Goal: Task Accomplishment & Management: Manage account settings

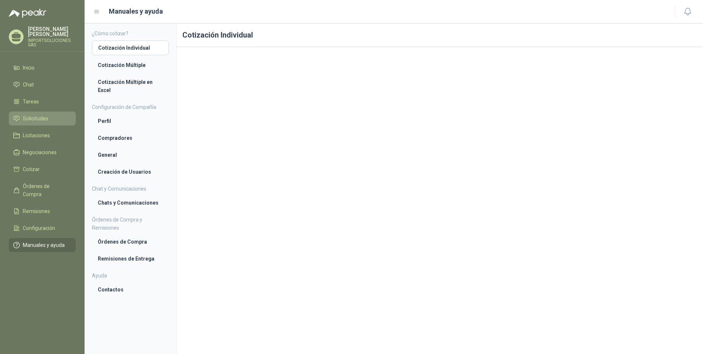
click at [50, 114] on li "Solicitudes" at bounding box center [42, 118] width 58 height 8
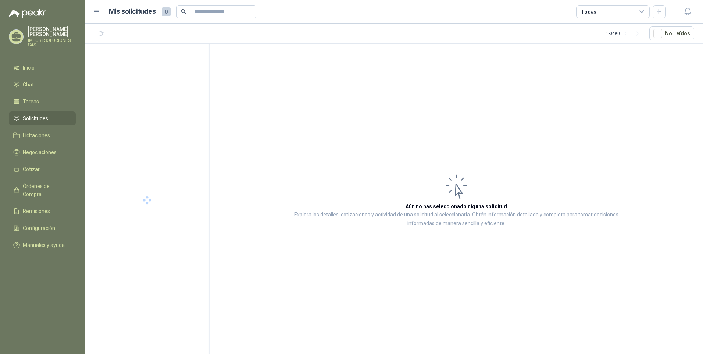
click at [49, 114] on li "Solicitudes" at bounding box center [42, 118] width 58 height 8
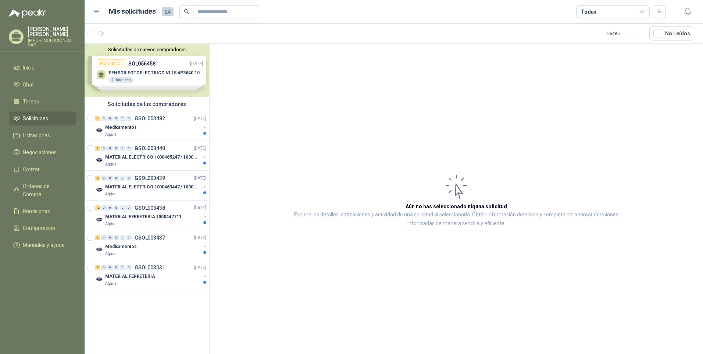
click at [148, 76] on div "Solicitudes de nuevos compradores Por cotizar SOL056458 17/09/25 SENSOR FOTOELE…" at bounding box center [147, 70] width 125 height 53
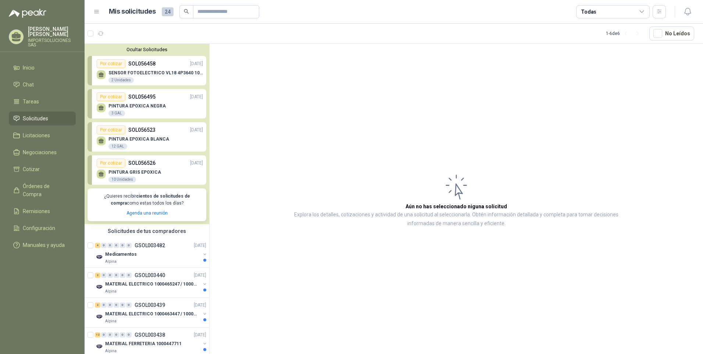
click at [152, 74] on p "SENSOR FOTOELECTRICO VL18 4P3640 10 30 V" at bounding box center [156, 72] width 95 height 5
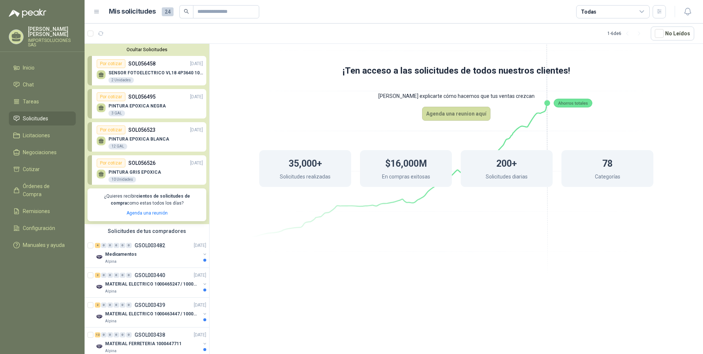
click at [155, 70] on div "SENSOR FOTOELECTRICO VL18 4P3640 10 30 V 2 Unidades" at bounding box center [150, 75] width 106 height 15
click at [152, 104] on p "PINTURA EPOXICA NEGRA" at bounding box center [137, 105] width 57 height 5
click at [156, 131] on div "Por cotizar SOL056523 17/09/25" at bounding box center [150, 129] width 106 height 9
click at [142, 164] on p "SOL056526" at bounding box center [141, 163] width 27 height 8
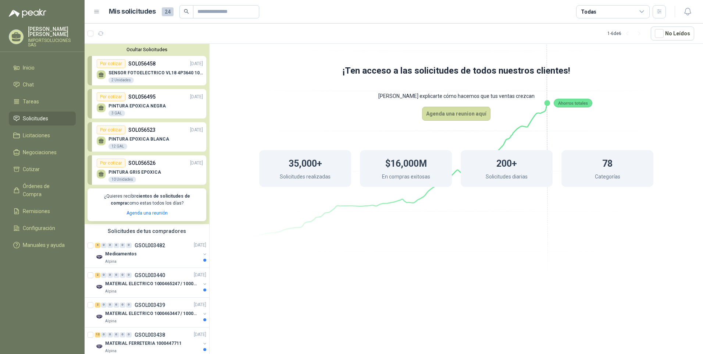
click at [110, 64] on div "Por cotizar" at bounding box center [111, 63] width 29 height 9
click at [37, 238] on link "Manuales y ayuda" at bounding box center [42, 245] width 67 height 14
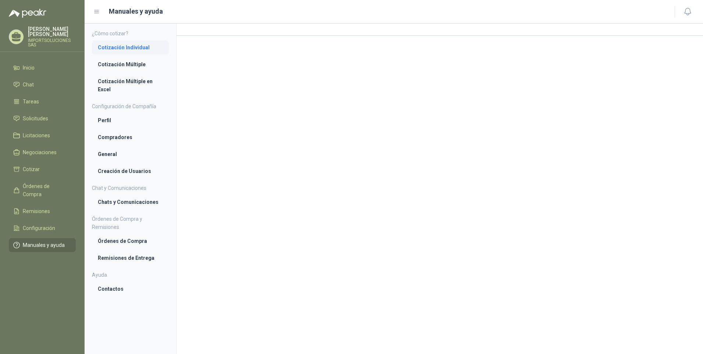
click at [146, 48] on li "Cotización Individual" at bounding box center [130, 47] width 65 height 8
click at [39, 241] on span "Manuales y ayuda" at bounding box center [44, 245] width 42 height 8
click at [123, 49] on li "Cotización Individual" at bounding box center [130, 47] width 65 height 8
click at [130, 65] on li "Cotización Múltiple" at bounding box center [130, 65] width 65 height 8
click at [145, 86] on li "Cotización Múltiple en Excel" at bounding box center [130, 86] width 65 height 16
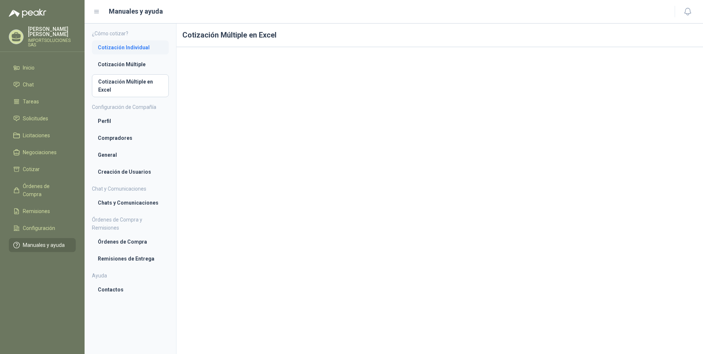
click at [140, 48] on li "Cotización Individual" at bounding box center [130, 47] width 65 height 8
click at [47, 114] on span "Solicitudes" at bounding box center [35, 118] width 25 height 8
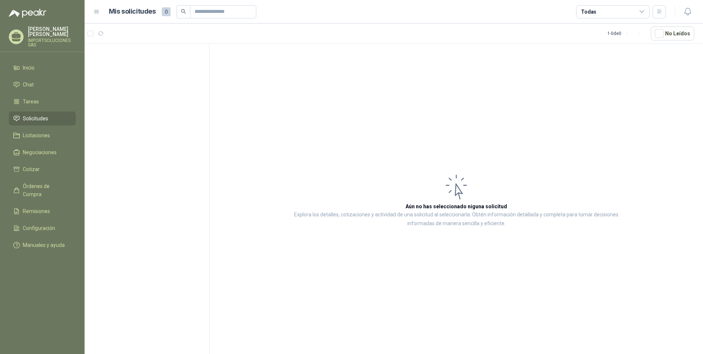
click at [40, 111] on link "Solicitudes" at bounding box center [42, 118] width 67 height 14
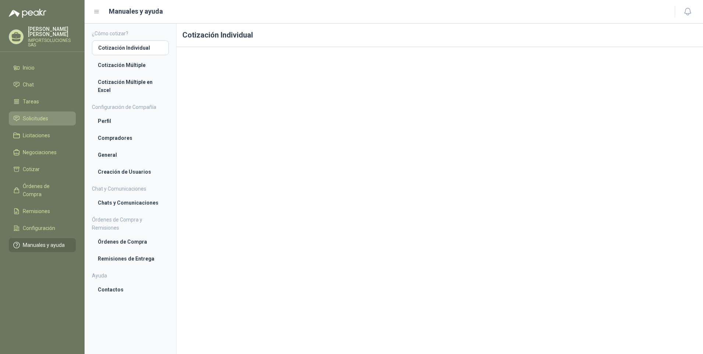
click at [42, 114] on span "Solicitudes" at bounding box center [35, 118] width 25 height 8
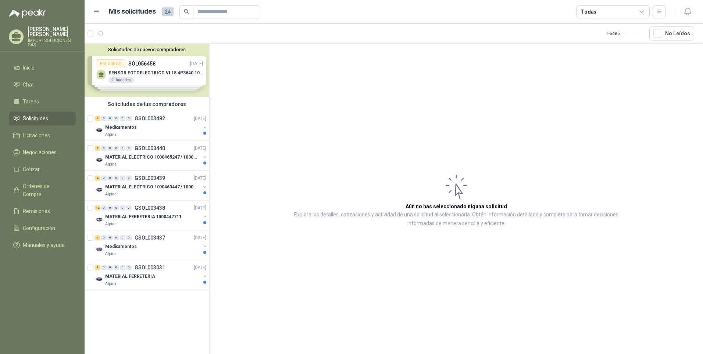
click at [143, 66] on div "Solicitudes de nuevos compradores Por cotizar SOL056458 17/09/25 SENSOR FOTOELE…" at bounding box center [147, 70] width 125 height 53
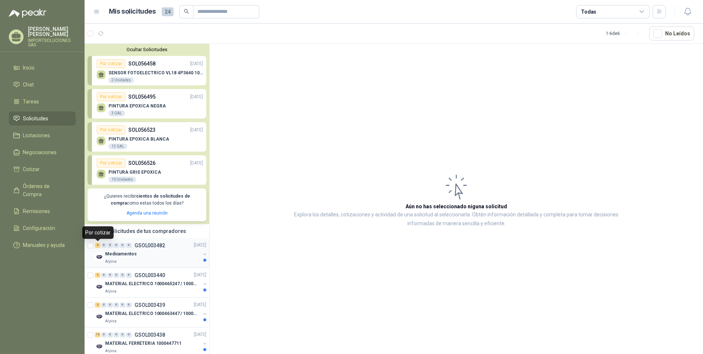
click at [98, 246] on div "4" at bounding box center [98, 245] width 6 height 5
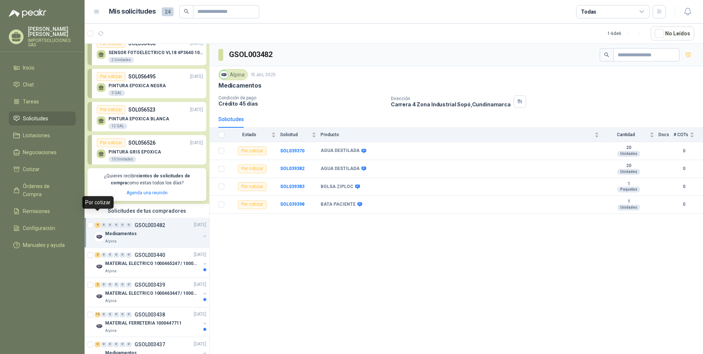
scroll to position [37, 0]
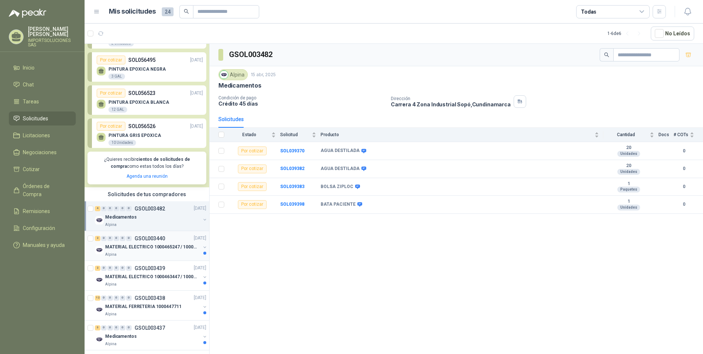
click at [98, 239] on div "2" at bounding box center [98, 238] width 6 height 5
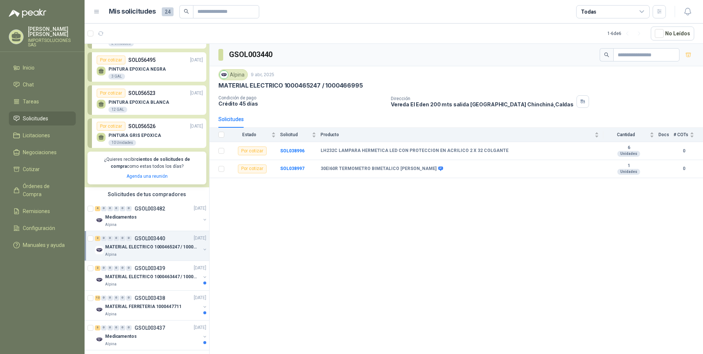
scroll to position [74, 0]
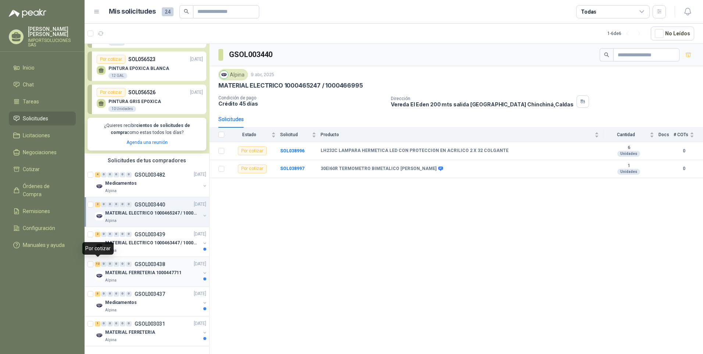
click at [99, 262] on div "12" at bounding box center [98, 264] width 6 height 5
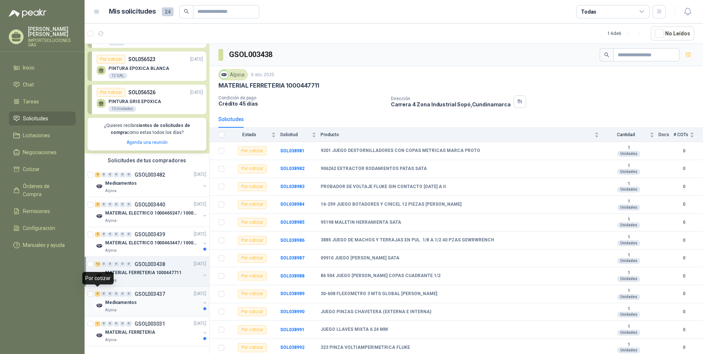
click at [97, 292] on div "3" at bounding box center [98, 293] width 6 height 5
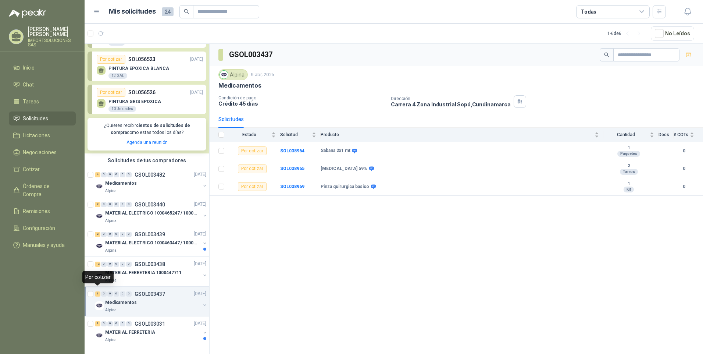
scroll to position [77, 0]
click at [98, 321] on div "1" at bounding box center [98, 323] width 6 height 5
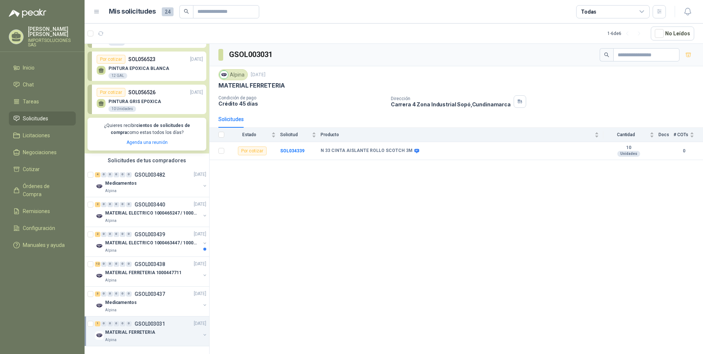
click at [108, 88] on div "Por cotizar" at bounding box center [111, 92] width 29 height 9
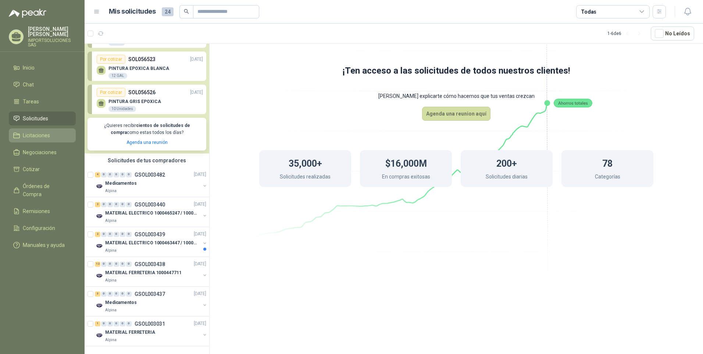
click at [36, 131] on span "Licitaciones" at bounding box center [36, 135] width 27 height 8
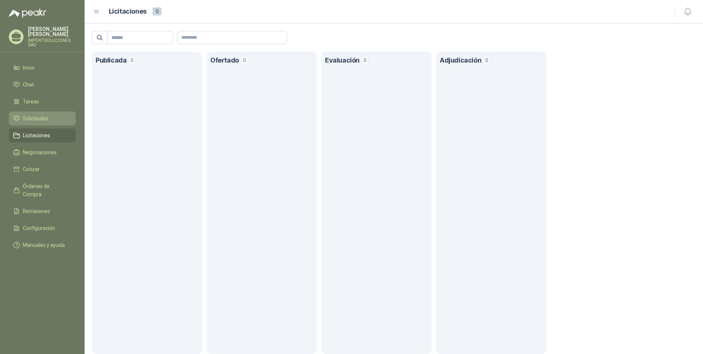
click at [39, 114] on span "Solicitudes" at bounding box center [35, 118] width 25 height 8
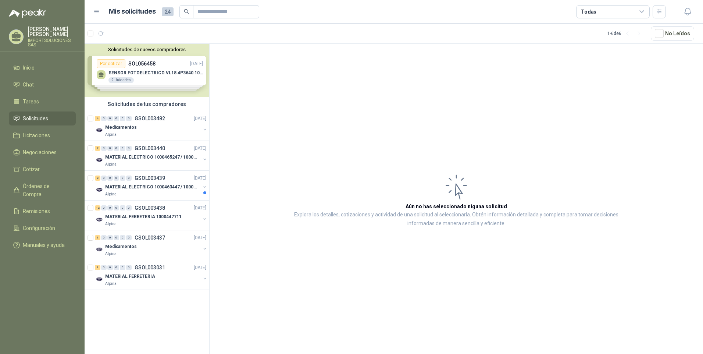
click at [50, 115] on li "Solicitudes" at bounding box center [42, 118] width 58 height 8
click at [36, 241] on span "Manuales y ayuda" at bounding box center [44, 245] width 42 height 8
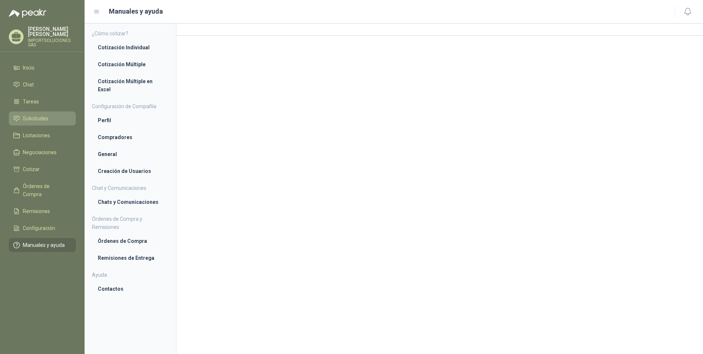
click at [46, 111] on link "Solicitudes" at bounding box center [42, 118] width 67 height 14
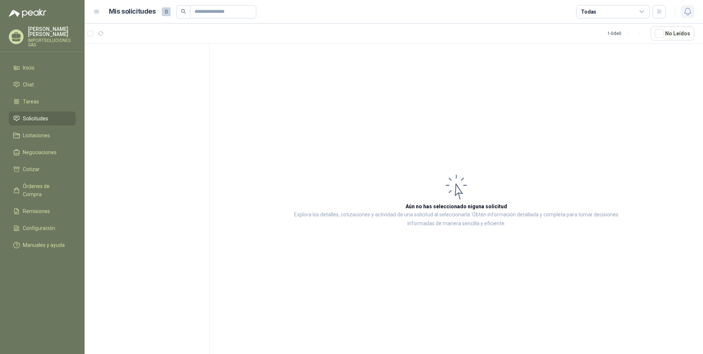
click at [688, 12] on icon "button" at bounding box center [688, 11] width 9 height 9
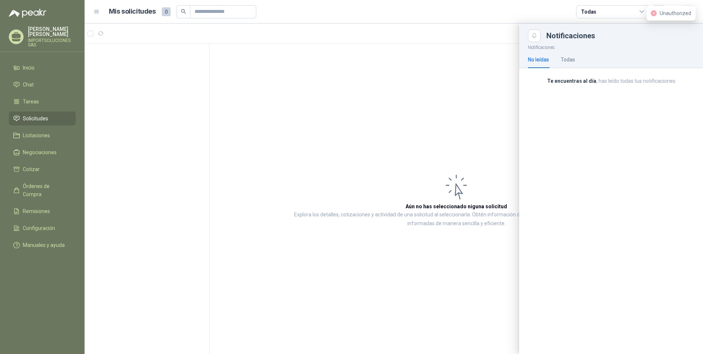
click at [688, 12] on span "Unauthorized" at bounding box center [676, 13] width 32 height 6
click at [463, 39] on div at bounding box center [394, 189] width 619 height 330
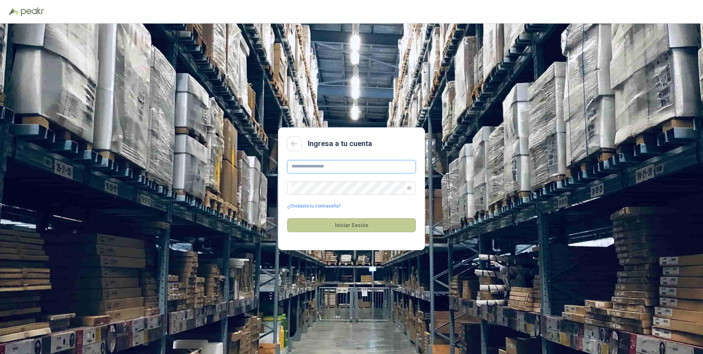
type input "**********"
click at [334, 229] on button "Iniciar Sesión" at bounding box center [351, 225] width 129 height 14
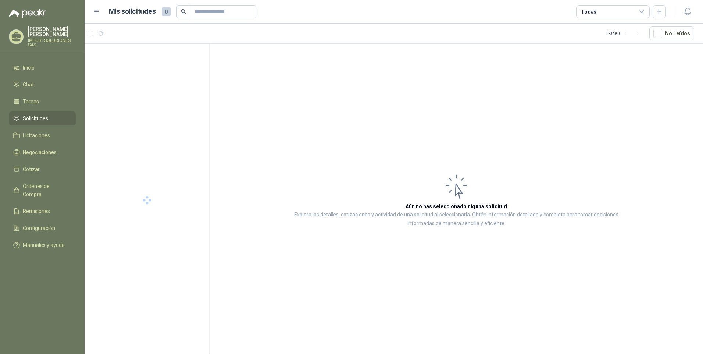
click at [43, 38] on p "IMPORTSOLUCIONES SAS" at bounding box center [52, 42] width 48 height 9
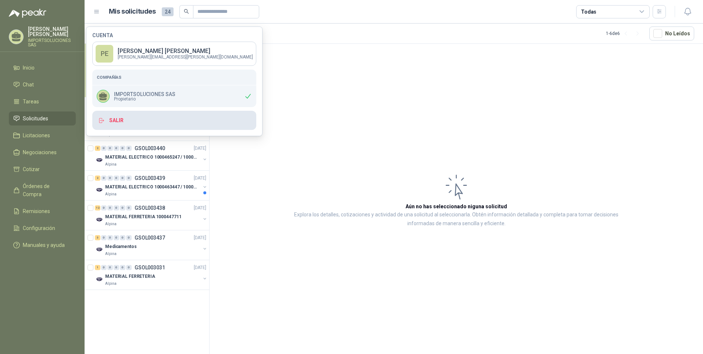
click at [134, 122] on button "Salir" at bounding box center [174, 120] width 164 height 19
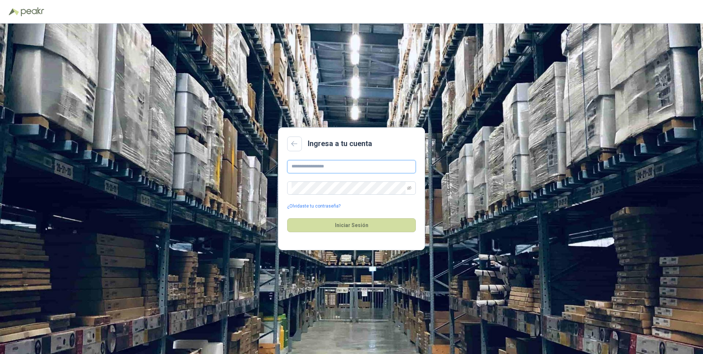
type input "**********"
drag, startPoint x: 335, startPoint y: 166, endPoint x: 256, endPoint y: 164, distance: 78.4
click at [256, 164] on div "**********" at bounding box center [351, 189] width 703 height 330
click at [301, 167] on input "text" at bounding box center [351, 166] width 129 height 13
paste input "**********"
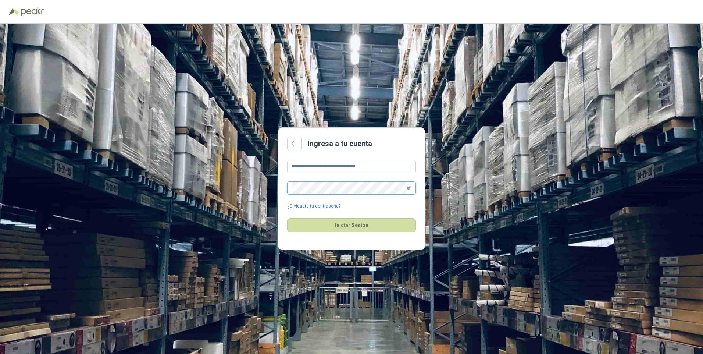
click at [274, 191] on div "**********" at bounding box center [351, 189] width 703 height 330
click at [410, 188] on icon "eye-invisible" at bounding box center [409, 188] width 4 height 4
click at [410, 188] on icon "eye" at bounding box center [410, 188] width 2 height 2
click at [347, 224] on button "Iniciar Sesión" at bounding box center [351, 225] width 129 height 14
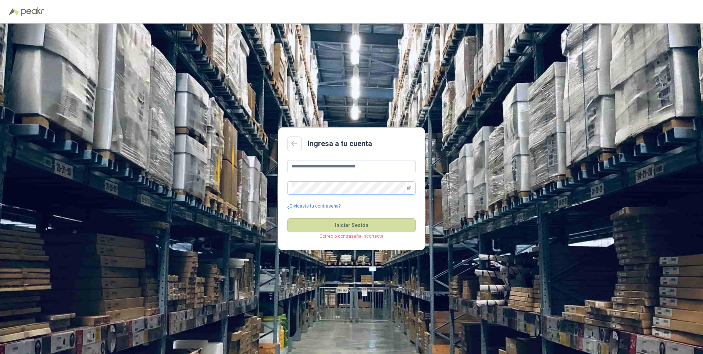
click at [291, 188] on span at bounding box center [351, 187] width 129 height 13
click at [243, 185] on div "**********" at bounding box center [351, 189] width 703 height 330
click at [409, 188] on icon "eye-invisible" at bounding box center [409, 188] width 4 height 4
click at [409, 188] on icon "eye" at bounding box center [409, 188] width 4 height 4
drag, startPoint x: 415, startPoint y: 189, endPoint x: 407, endPoint y: 187, distance: 8.2
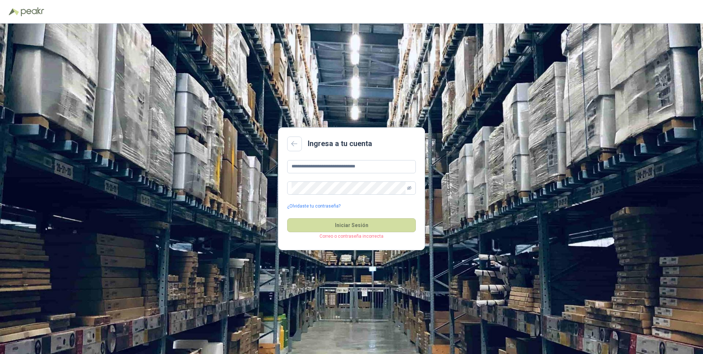
click at [407, 187] on span at bounding box center [351, 187] width 129 height 13
click at [410, 187] on icon "eye-invisible" at bounding box center [409, 188] width 4 height 4
click at [379, 227] on button "Iniciar Sesión" at bounding box center [351, 225] width 129 height 14
click at [292, 164] on input "**********" at bounding box center [351, 166] width 129 height 13
type input "**********"
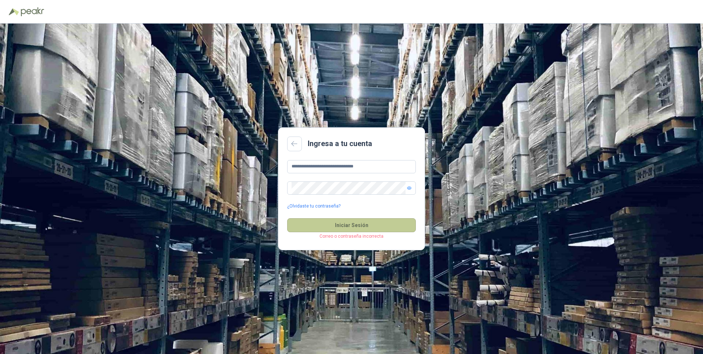
click at [354, 225] on button "Iniciar Sesión" at bounding box center [351, 225] width 129 height 14
drag, startPoint x: 394, startPoint y: 166, endPoint x: 245, endPoint y: 173, distance: 149.1
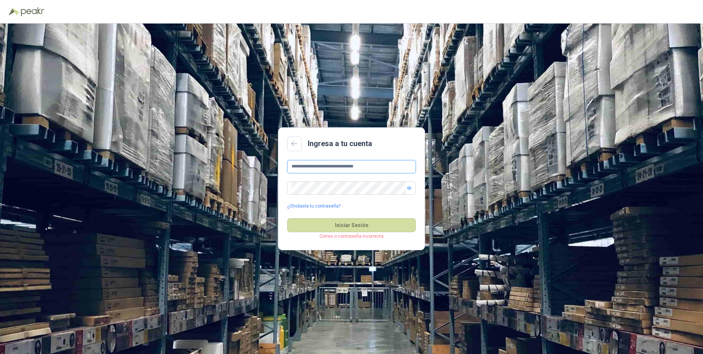
click at [245, 173] on div "**********" at bounding box center [351, 189] width 703 height 330
click at [501, 156] on div "Ingresa a tu cuenta [PERSON_NAME] requerido ¿Olvidaste tu contraseña? Iniciar S…" at bounding box center [351, 189] width 703 height 330
click at [317, 166] on input "text" at bounding box center [351, 166] width 129 height 13
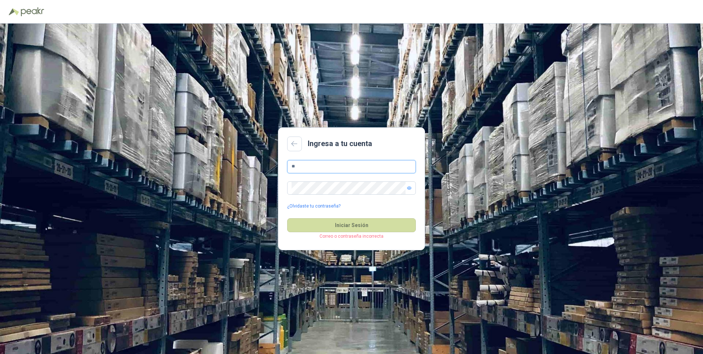
type input "**********"
click at [322, 222] on button "Iniciar Sesión" at bounding box center [351, 225] width 129 height 14
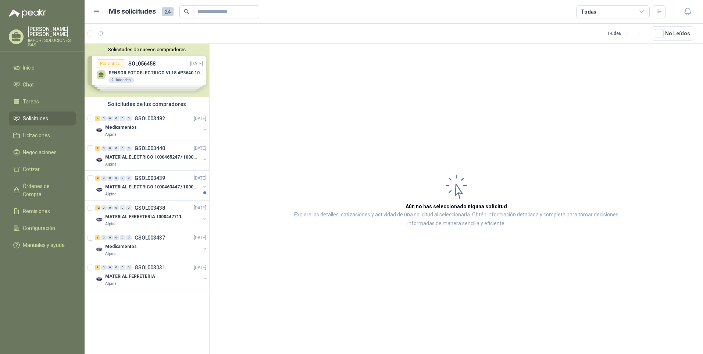
click at [164, 74] on div "Solicitudes de nuevos compradores Por cotizar SOL056458 [DATE] SENSOR FOTOELECT…" at bounding box center [147, 70] width 125 height 53
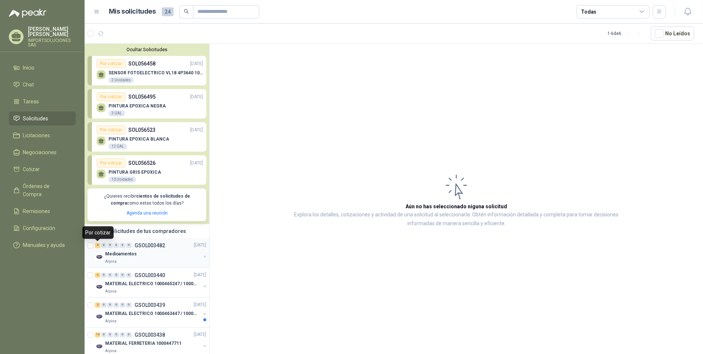
click at [97, 246] on div "4" at bounding box center [98, 245] width 6 height 5
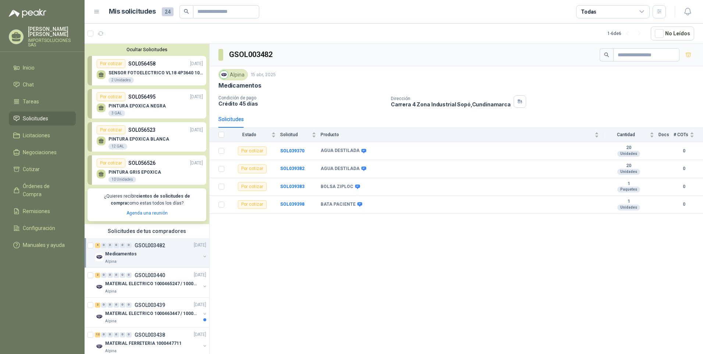
scroll to position [74, 0]
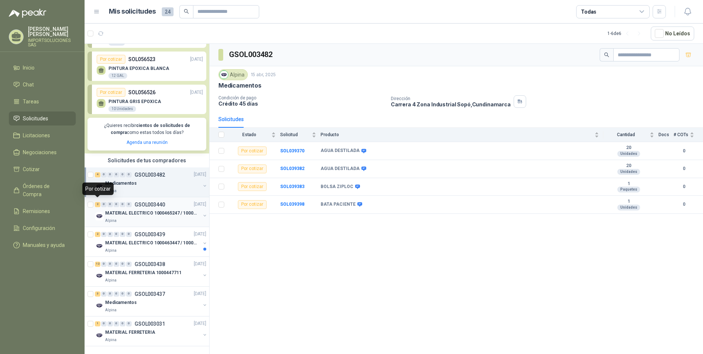
click at [98, 202] on div "2" at bounding box center [98, 204] width 6 height 5
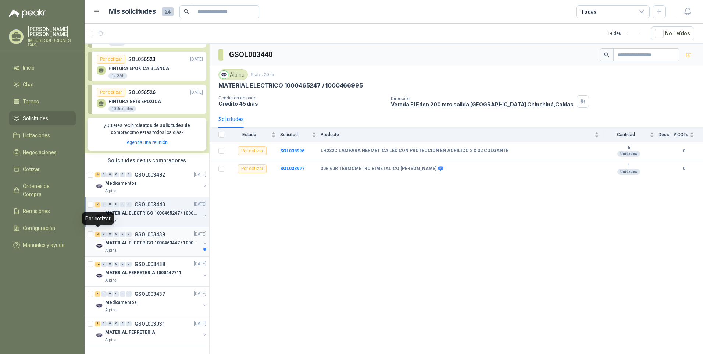
click at [100, 232] on div "2" at bounding box center [98, 234] width 6 height 5
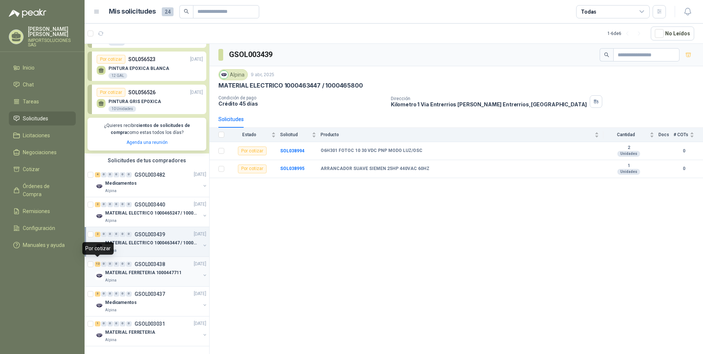
click at [98, 262] on div "12" at bounding box center [98, 264] width 6 height 5
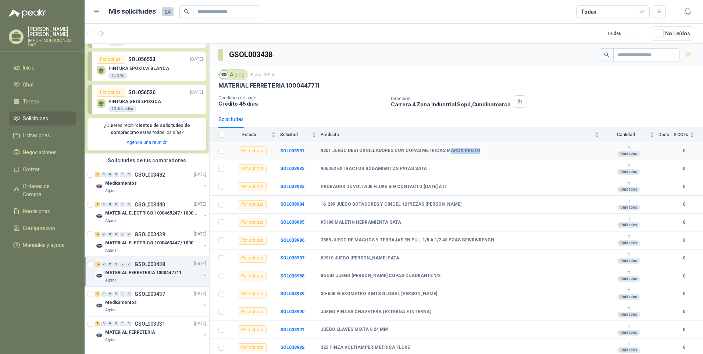
drag, startPoint x: 441, startPoint y: 150, endPoint x: 476, endPoint y: 150, distance: 34.6
click at [476, 150] on div "9201 JUEGO DESTORNILLADORES CON COPAS METRICAS MARCA PROTO" at bounding box center [460, 151] width 278 height 6
drag, startPoint x: 405, startPoint y: 203, endPoint x: 446, endPoint y: 204, distance: 41.2
click at [446, 204] on div "16-299 JUEGO BOTADORES Y CINCEL 12 PIEZAS [PERSON_NAME]" at bounding box center [460, 205] width 278 height 6
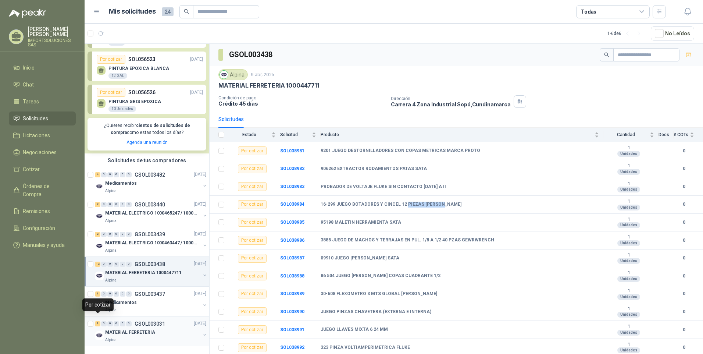
click at [97, 321] on div "1" at bounding box center [98, 323] width 6 height 5
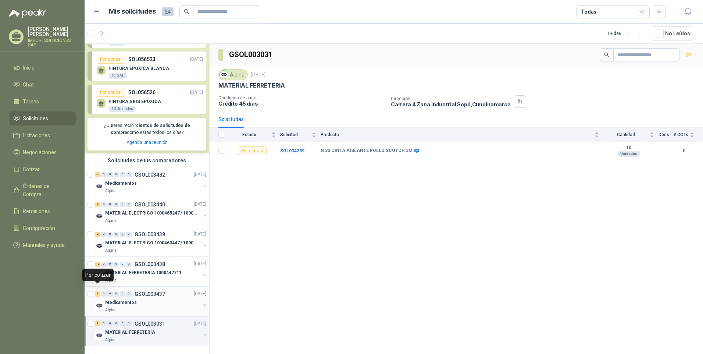
click at [97, 291] on div "3" at bounding box center [98, 293] width 6 height 5
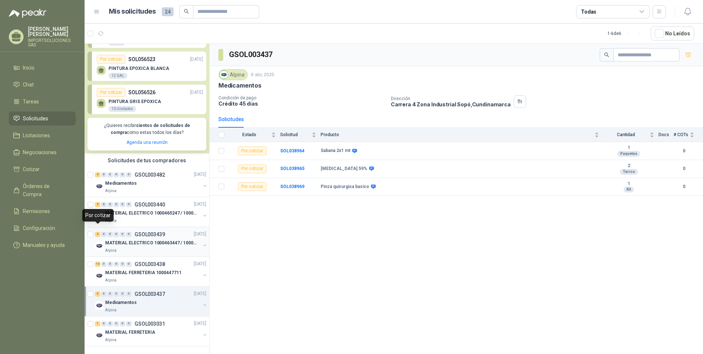
click at [96, 232] on div "2" at bounding box center [98, 234] width 6 height 5
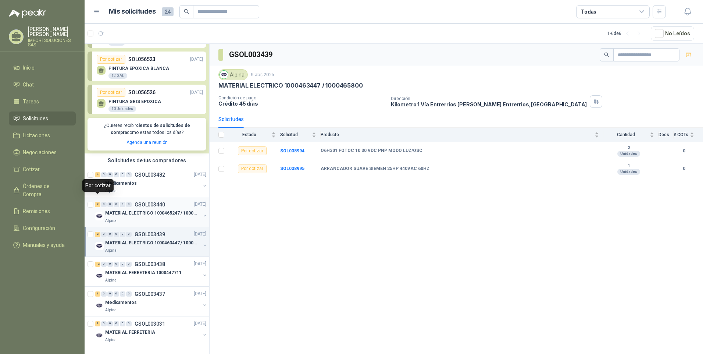
click at [97, 202] on div "2" at bounding box center [98, 204] width 6 height 5
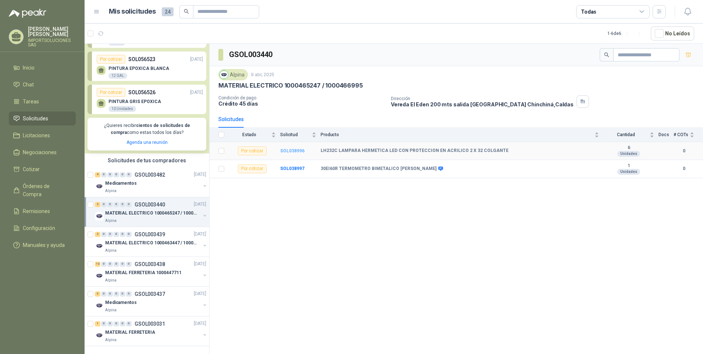
click at [295, 150] on b "SOL038996" at bounding box center [292, 150] width 24 height 5
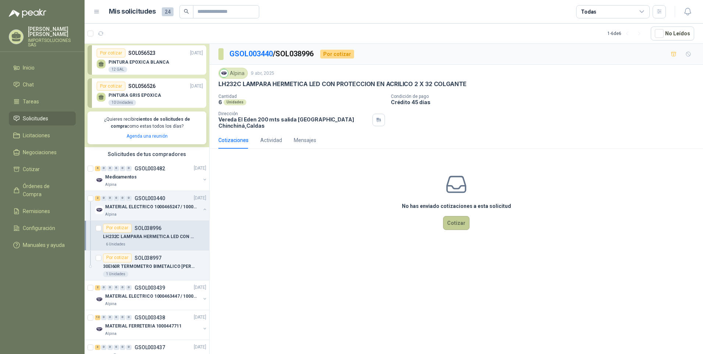
click at [456, 222] on button "Cotizar" at bounding box center [456, 223] width 26 height 14
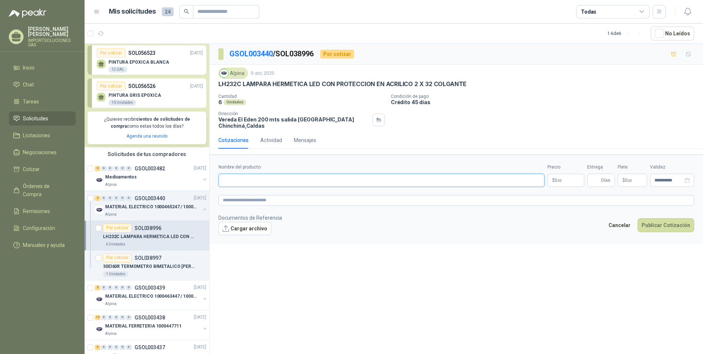
click at [271, 176] on input "Nombre del producto" at bounding box center [382, 180] width 326 height 13
click at [373, 199] on textarea at bounding box center [457, 200] width 476 height 11
drag, startPoint x: 279, startPoint y: 53, endPoint x: 320, endPoint y: 55, distance: 41.2
click at [320, 55] on div "GSOL003440 / SOL038996 Por cotizar" at bounding box center [287, 54] width 136 height 12
click at [146, 265] on p "30EI60R TERMOMETRO BIMETALICO [PERSON_NAME]" at bounding box center [149, 266] width 92 height 7
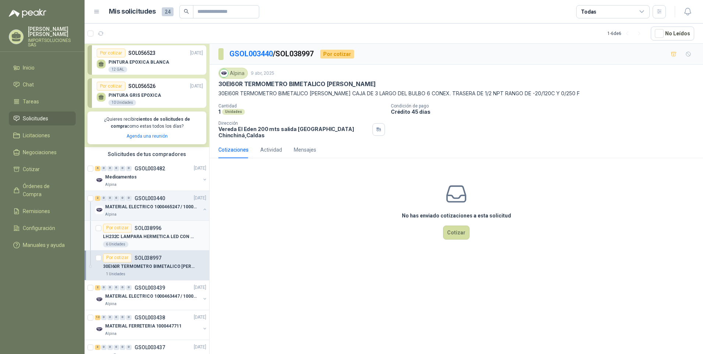
click at [156, 238] on p "LH232C LAMPARA HERMETICA LED CON PROTECCION EN ACRILICO 2 X 32 COLGANTE" at bounding box center [149, 236] width 92 height 7
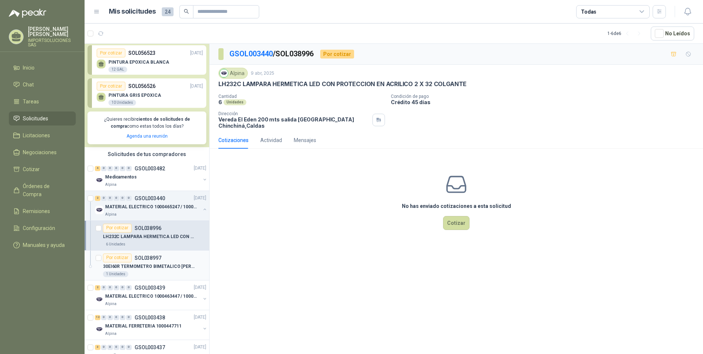
click at [161, 276] on div "1 Unidades" at bounding box center [154, 274] width 103 height 6
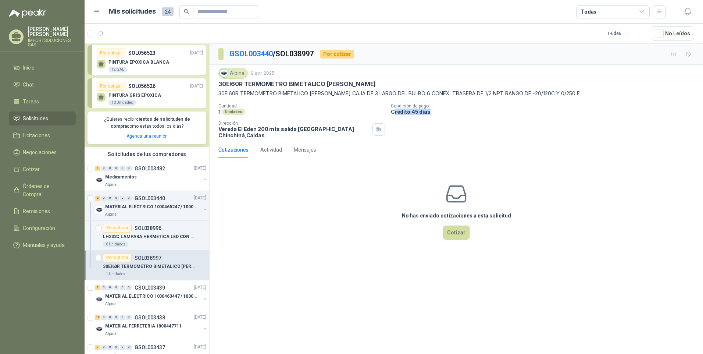
drag, startPoint x: 394, startPoint y: 111, endPoint x: 441, endPoint y: 112, distance: 46.4
click at [441, 112] on p "Crédito 45 días" at bounding box center [545, 112] width 309 height 6
drag, startPoint x: 441, startPoint y: 112, endPoint x: 423, endPoint y: 128, distance: 23.4
click at [423, 128] on div "Cantidad 1 Unidades Condición de pago Crédito 45 días Dirección Vereda El Eden …" at bounding box center [457, 120] width 476 height 35
click at [271, 147] on div "Actividad" at bounding box center [271, 150] width 22 height 8
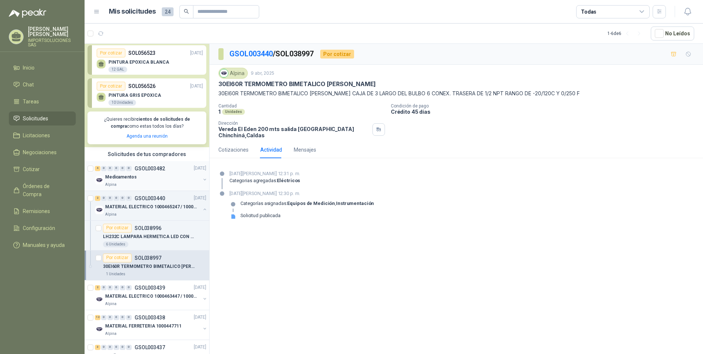
click at [127, 174] on div "Medicamentos" at bounding box center [152, 177] width 95 height 9
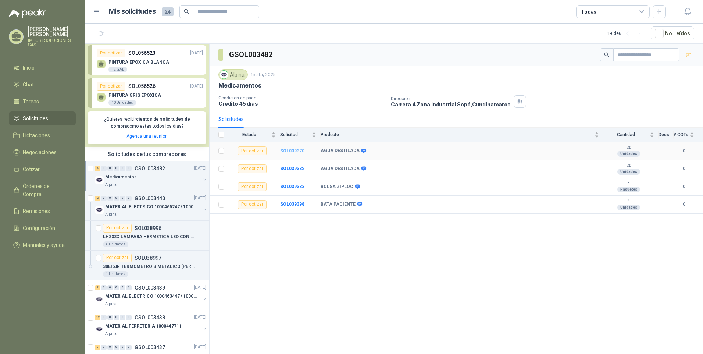
click at [295, 150] on b "SOL039370" at bounding box center [292, 150] width 24 height 5
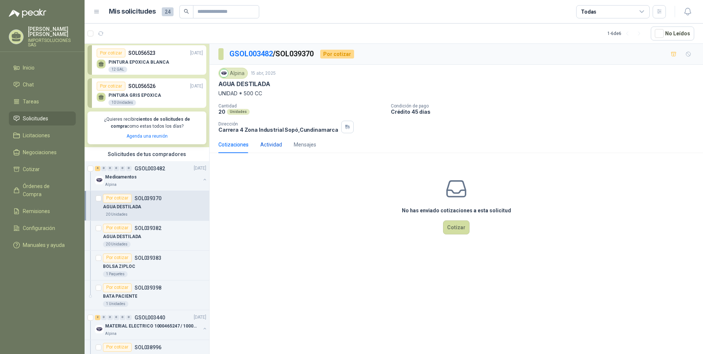
click at [271, 143] on div "Actividad" at bounding box center [271, 145] width 22 height 8
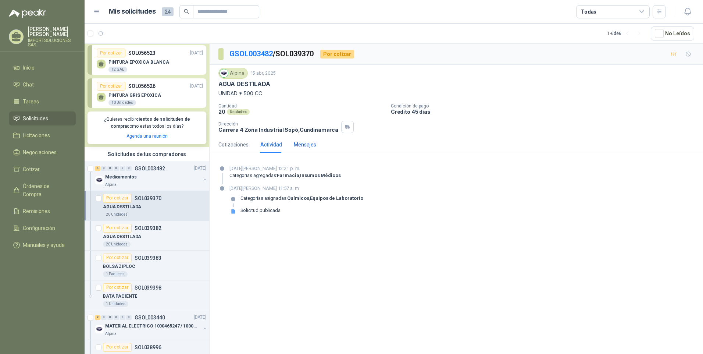
click at [307, 148] on div "Mensajes" at bounding box center [305, 145] width 22 height 8
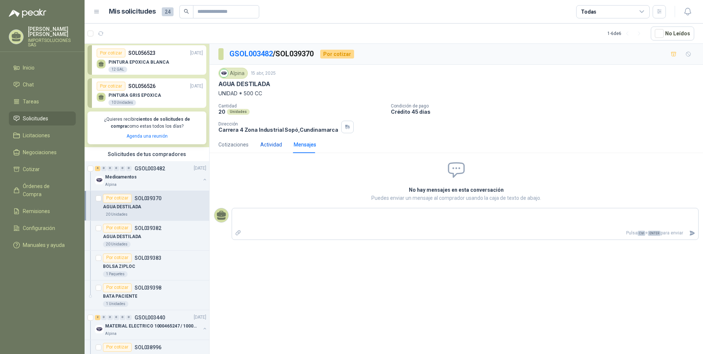
click at [271, 148] on div "Actividad" at bounding box center [271, 145] width 22 height 8
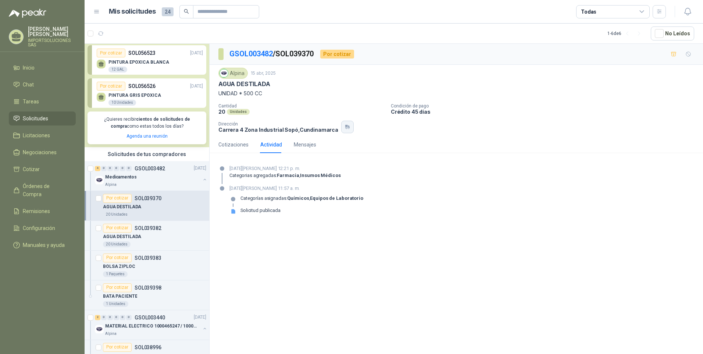
click at [345, 124] on icon "button" at bounding box center [348, 127] width 6 height 6
click at [160, 90] on div "Por cotizar SOL056526 [DATE]" at bounding box center [150, 86] width 106 height 9
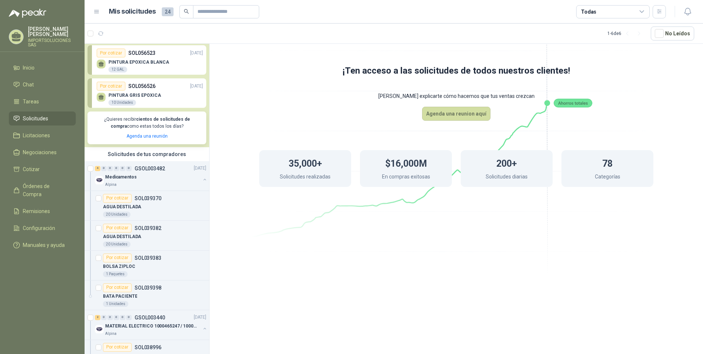
click at [115, 86] on div "Por cotizar" at bounding box center [111, 86] width 29 height 9
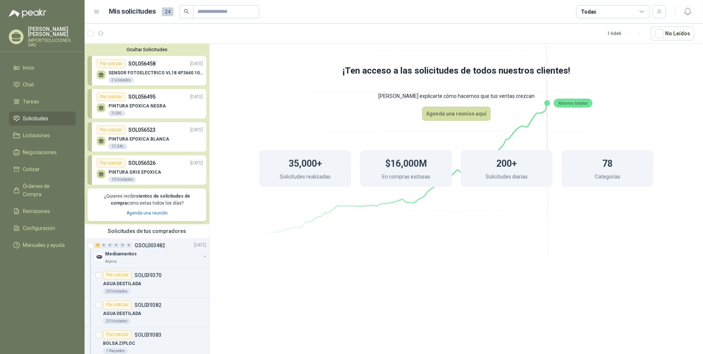
click at [163, 102] on div "PINTURA EPOXICA NEGRA 3 GAL" at bounding box center [150, 108] width 106 height 15
click at [260, 256] on icon at bounding box center [457, 126] width 412 height 348
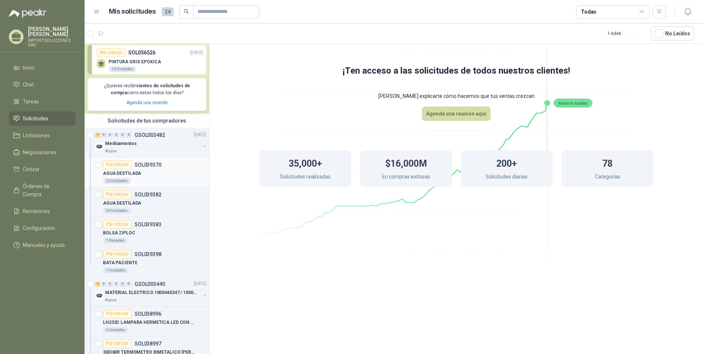
scroll to position [147, 0]
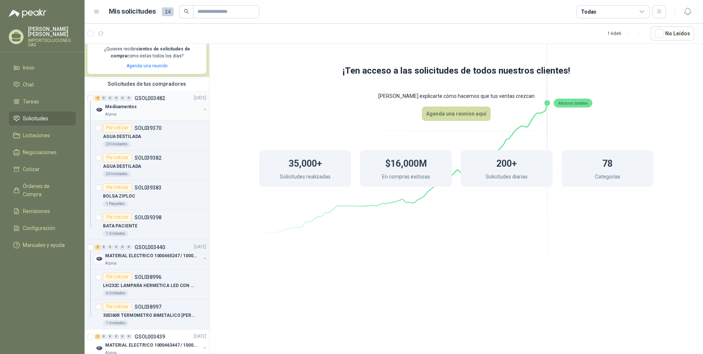
click at [165, 109] on div "Medicamentos" at bounding box center [152, 107] width 95 height 9
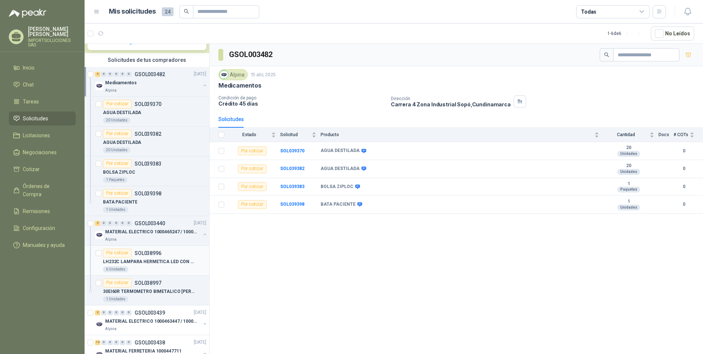
scroll to position [184, 0]
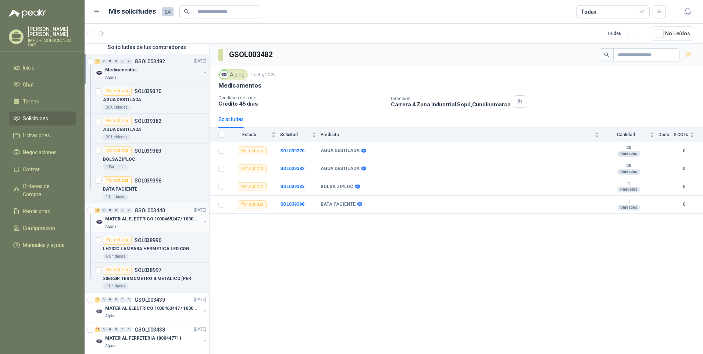
click at [175, 222] on p "MATERIAL ELECTRICO 1000465247 / 1000466995" at bounding box center [151, 219] width 92 height 7
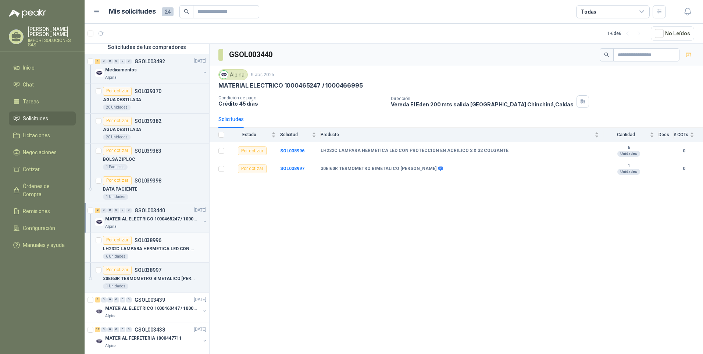
click at [169, 253] on div "6 Unidades" at bounding box center [154, 256] width 103 height 6
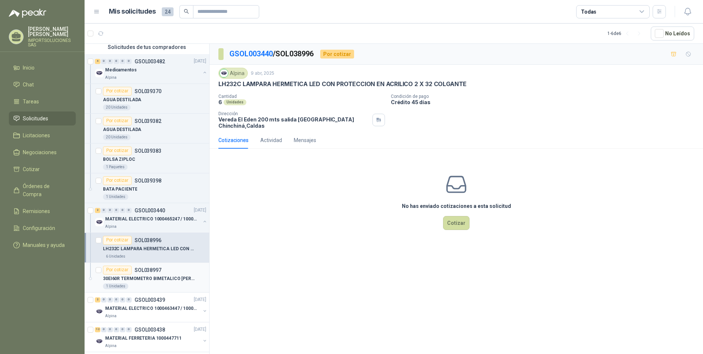
click at [164, 279] on p "30EI60R TERMOMETRO BIMETALICO [PERSON_NAME]" at bounding box center [149, 278] width 92 height 7
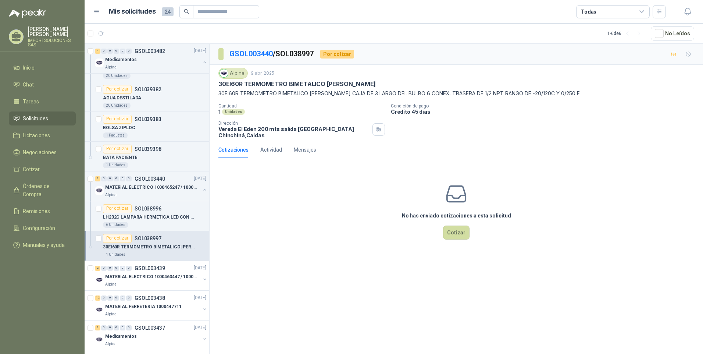
scroll to position [256, 0]
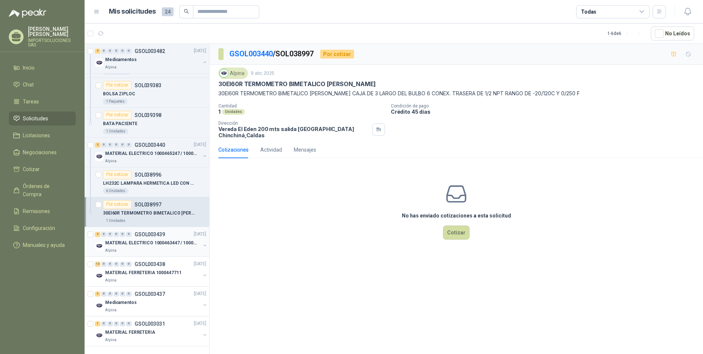
click at [153, 239] on p "MATERIAL ELECTRICO 1000463447 / 1000465800" at bounding box center [151, 242] width 92 height 7
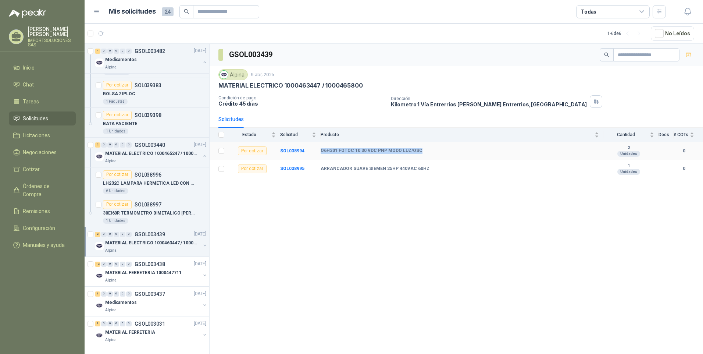
drag, startPoint x: 322, startPoint y: 151, endPoint x: 424, endPoint y: 148, distance: 102.7
click at [424, 148] on div "O6H301 FOTOC 10 30 VDC PNP MODO LUZ/OSC" at bounding box center [460, 151] width 278 height 6
drag, startPoint x: 424, startPoint y: 148, endPoint x: 373, endPoint y: 172, distance: 56.6
click at [373, 172] on td "ARRANCADOR SUAVE SIEMEN 25HP 440VAC 60HZ" at bounding box center [462, 169] width 283 height 18
click at [284, 150] on b "SOL038994" at bounding box center [292, 150] width 24 height 5
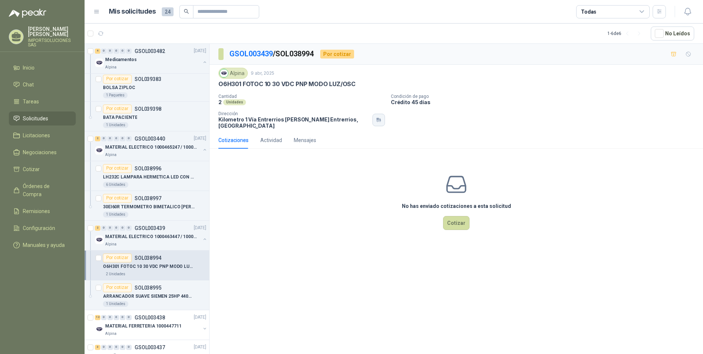
click at [377, 118] on icon "button" at bounding box center [378, 119] width 3 height 2
click at [274, 136] on div "Actividad" at bounding box center [271, 140] width 22 height 8
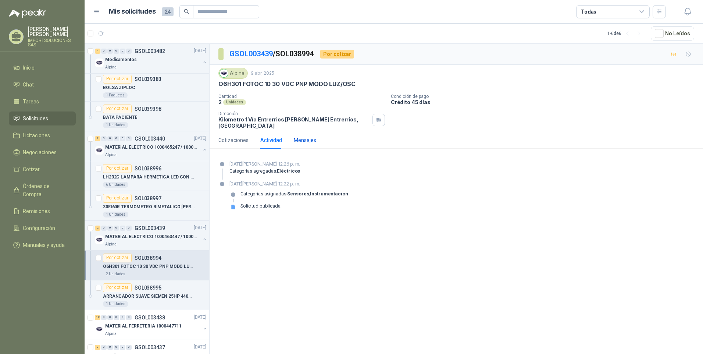
click at [305, 136] on div "Mensajes" at bounding box center [305, 140] width 22 height 8
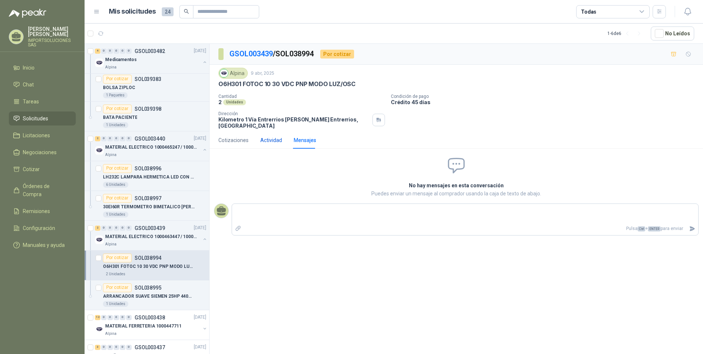
click at [270, 136] on div "Actividad" at bounding box center [271, 140] width 22 height 8
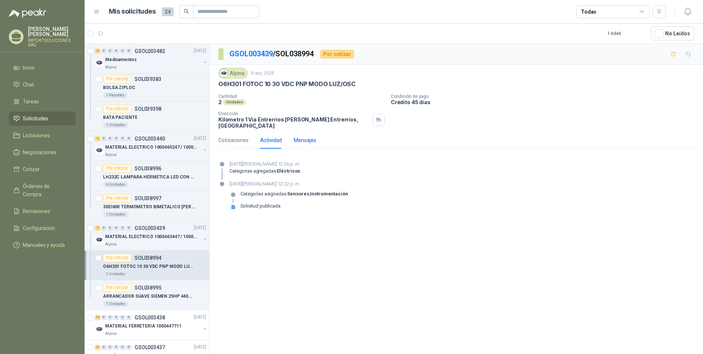
click at [313, 136] on div "Mensajes" at bounding box center [305, 140] width 22 height 8
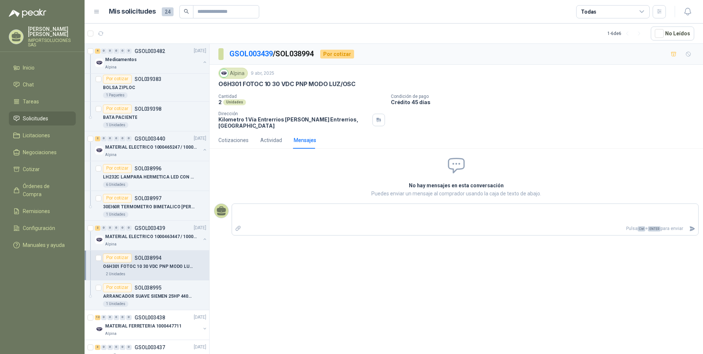
scroll to position [315, 0]
